Goal: Task Accomplishment & Management: Complete application form

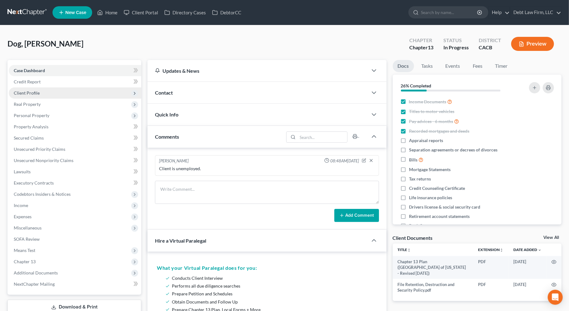
click at [98, 95] on span "Client Profile" at bounding box center [75, 93] width 133 height 11
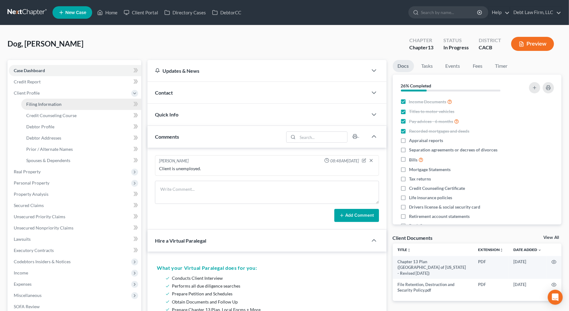
click at [115, 104] on link "Filing Information" at bounding box center [81, 104] width 120 height 11
select select "1"
select select "0"
select select "3"
select select "2"
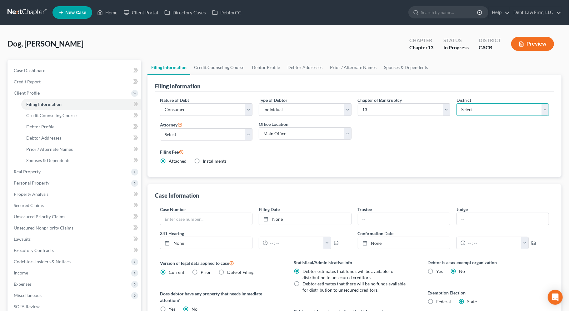
click at [474, 109] on select "Select [US_STATE] - [GEOGRAPHIC_DATA] [US_STATE] - [GEOGRAPHIC_DATA][US_STATE] …" at bounding box center [503, 109] width 93 height 13
select select "42"
click at [457, 103] on select "Select [US_STATE] - [GEOGRAPHIC_DATA] [US_STATE] - [GEOGRAPHIC_DATA][US_STATE] …" at bounding box center [503, 109] width 93 height 13
click at [389, 108] on select "Select 7 11 12 13" at bounding box center [404, 109] width 93 height 13
select select "0"
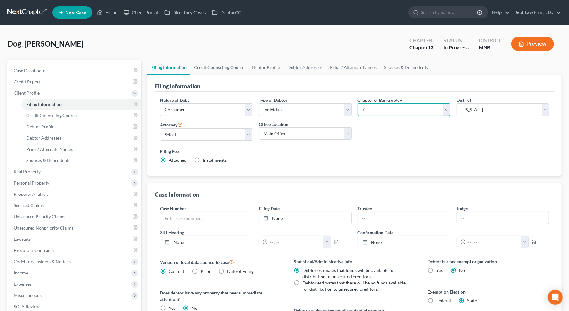
click at [358, 103] on select "Select 7 11 12 13" at bounding box center [404, 109] width 93 height 13
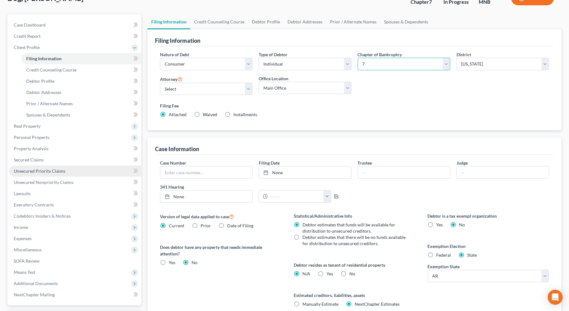
scroll to position [99, 0]
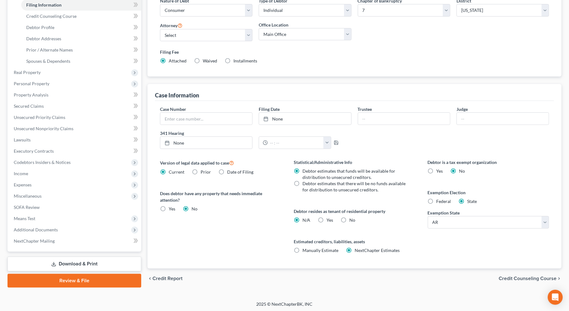
click at [101, 280] on link "Review & File" at bounding box center [75, 281] width 134 height 14
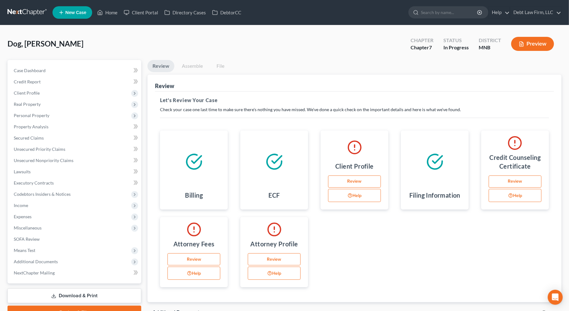
click at [189, 68] on link "Assemble" at bounding box center [192, 66] width 31 height 12
click at [108, 17] on link "Home" at bounding box center [107, 12] width 27 height 11
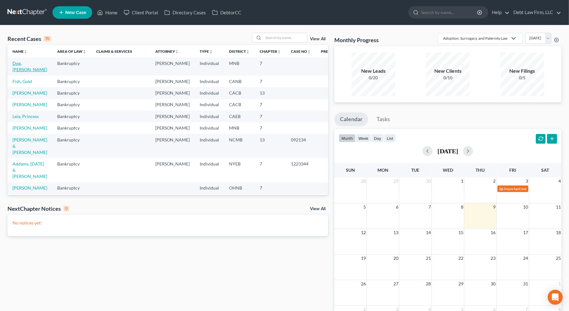
click at [18, 62] on link "Dog, [PERSON_NAME]" at bounding box center [30, 67] width 35 height 12
click at [28, 96] on link "[PERSON_NAME]" at bounding box center [30, 92] width 35 height 5
select select "3"
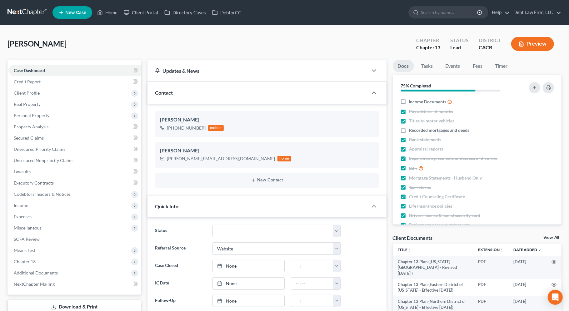
scroll to position [227, 0]
click at [72, 92] on span "Client Profile" at bounding box center [75, 93] width 133 height 11
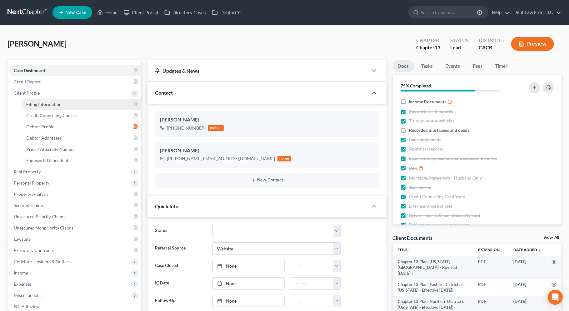
click at [73, 103] on link "Filing Information" at bounding box center [81, 104] width 120 height 11
select select "1"
select select "0"
select select "3"
select select "7"
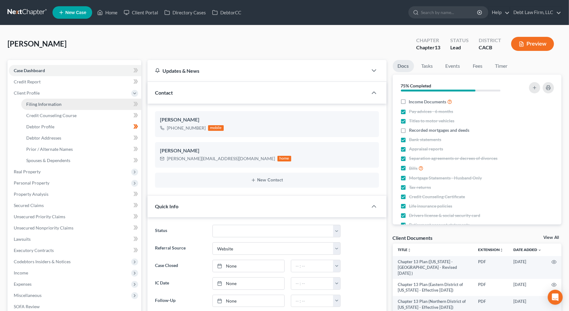
select select "8"
select select "0"
select select "50"
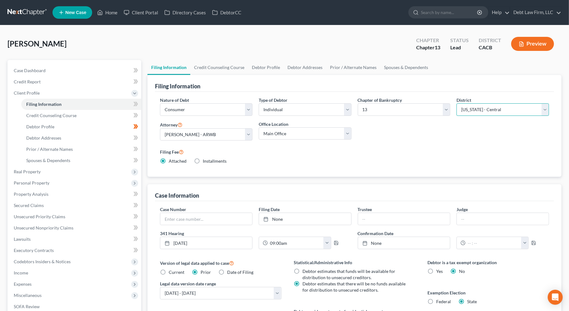
click at [480, 113] on select "Select [US_STATE] - [GEOGRAPHIC_DATA] [US_STATE] - [GEOGRAPHIC_DATA][US_STATE] …" at bounding box center [503, 109] width 93 height 13
select select "42"
click at [457, 103] on select "Select [US_STATE] - [GEOGRAPHIC_DATA] [US_STATE] - [GEOGRAPHIC_DATA][US_STATE] …" at bounding box center [503, 109] width 93 height 13
click at [427, 105] on select "Select 7 11 12 13" at bounding box center [404, 109] width 93 height 13
select select "0"
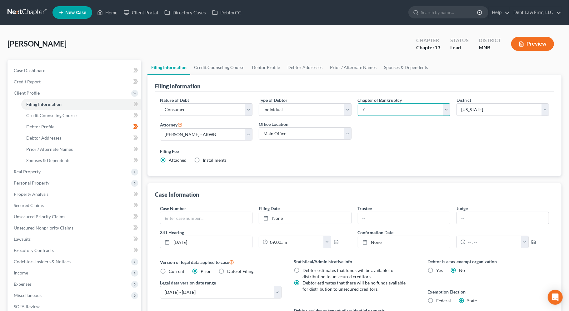
click at [358, 103] on select "Select 7 11 12 13" at bounding box center [404, 109] width 93 height 13
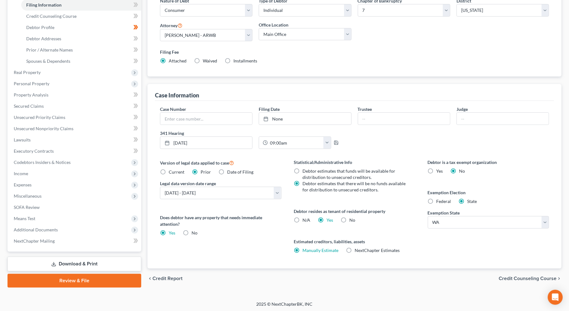
click at [79, 282] on link "Review & File" at bounding box center [75, 281] width 134 height 14
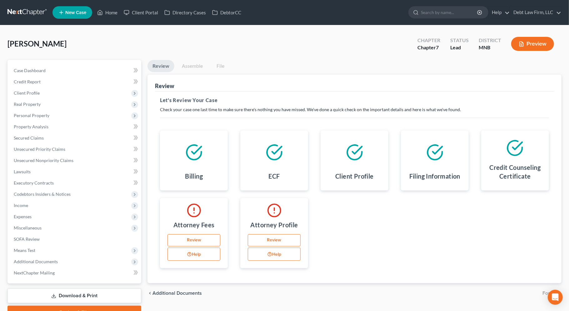
click at [199, 239] on link "Review" at bounding box center [194, 240] width 53 height 13
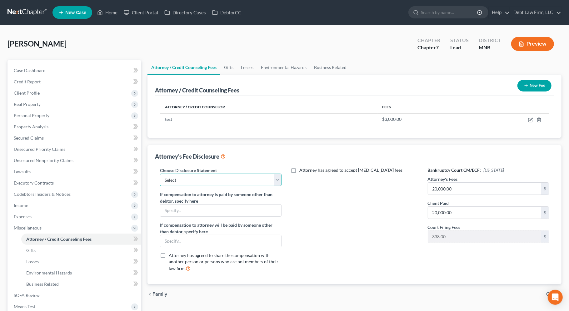
click at [210, 185] on select "Select chapter 13- ALB Chapter 7 ALMB- Chapter 7 Basic Chapter 7 Chapter 7 Disc…" at bounding box center [220, 180] width 121 height 13
select select "1"
click at [160, 174] on select "Select chapter 13- ALB Chapter 7 ALMB- Chapter 7 Basic Chapter 7 Chapter 7 Disc…" at bounding box center [220, 180] width 121 height 13
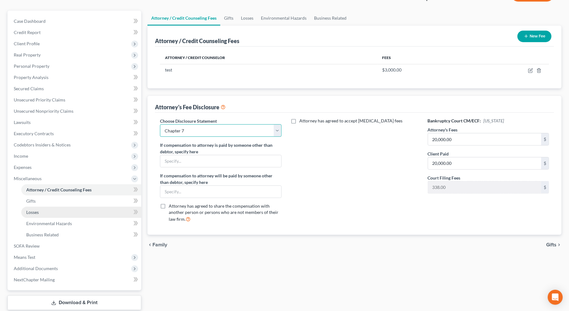
scroll to position [88, 0]
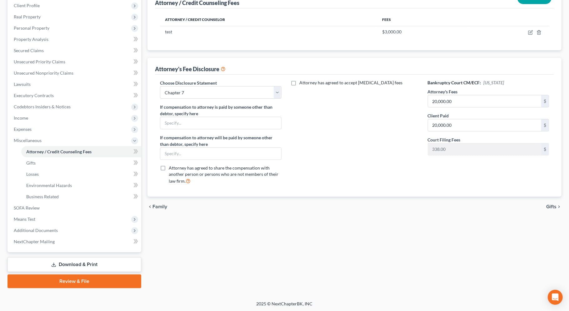
click at [91, 282] on link "Review & File" at bounding box center [75, 282] width 134 height 14
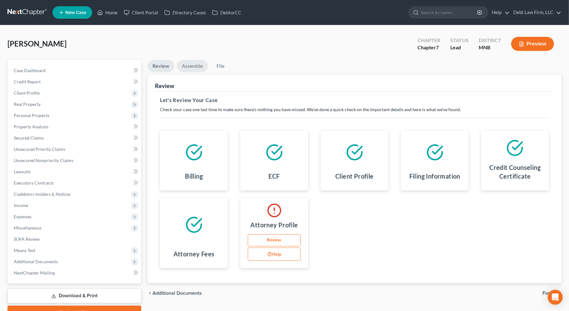
click at [201, 69] on link "Assemble" at bounding box center [192, 66] width 31 height 12
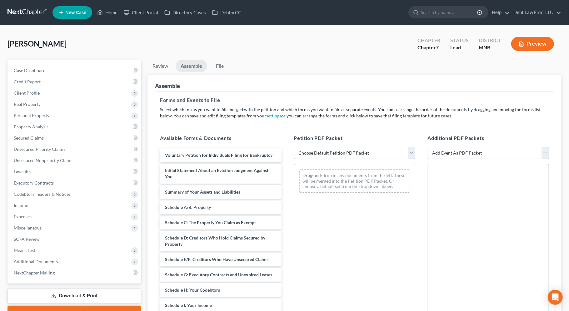
click at [474, 152] on select "Add Event As PDF Packet Credit Counseling Certificate for Debtor Credit Counsel…" at bounding box center [488, 153] width 121 height 13
select select "2"
click at [428, 147] on select "Add Event As PDF Packet Credit Counseling Certificate for Debtor Credit Counsel…" at bounding box center [488, 153] width 121 height 13
select select
